Goal: Find specific page/section: Find specific page/section

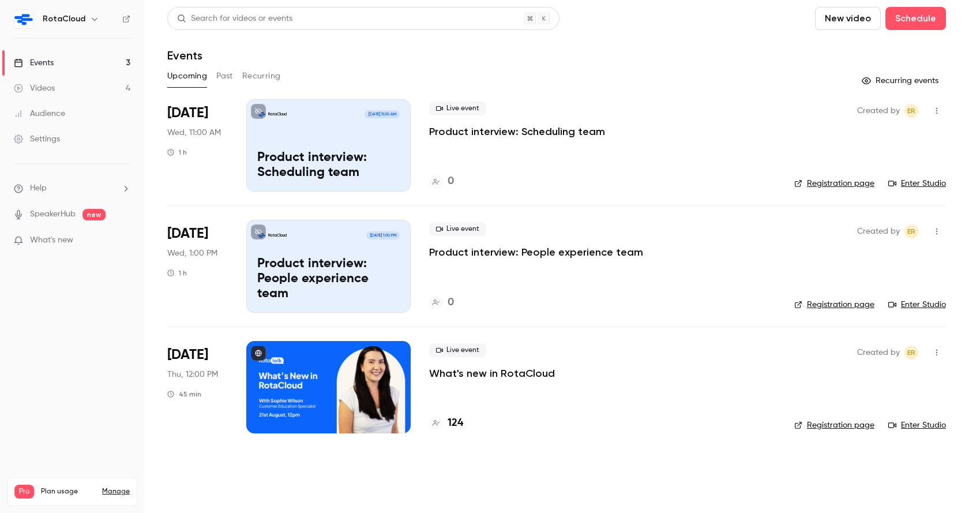
click at [307, 374] on div at bounding box center [328, 387] width 164 height 92
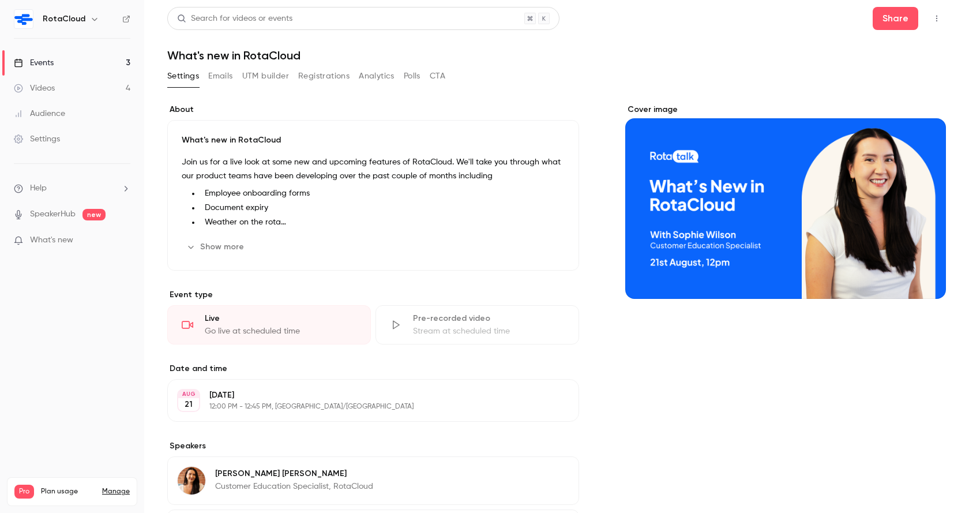
click at [322, 74] on button "Registrations" at bounding box center [323, 76] width 51 height 18
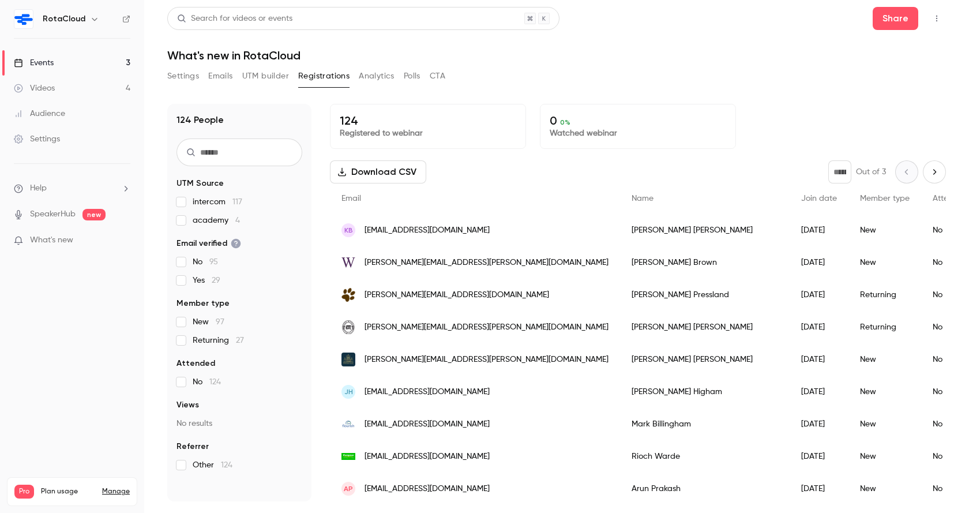
click at [931, 176] on icon "Next page" at bounding box center [934, 171] width 13 height 9
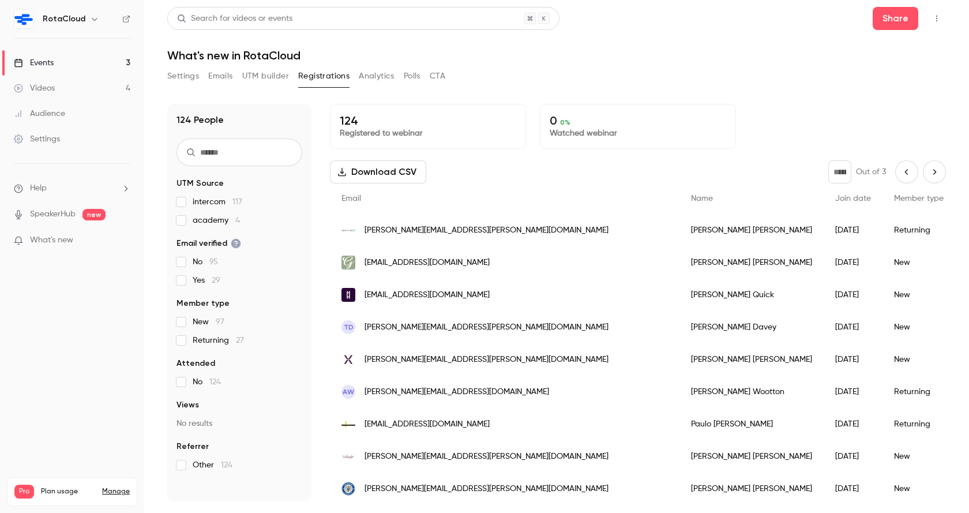
click at [925, 165] on button "Next page" at bounding box center [934, 171] width 23 height 23
type input "*"
